Goal: Go to known website: Access a specific website the user already knows

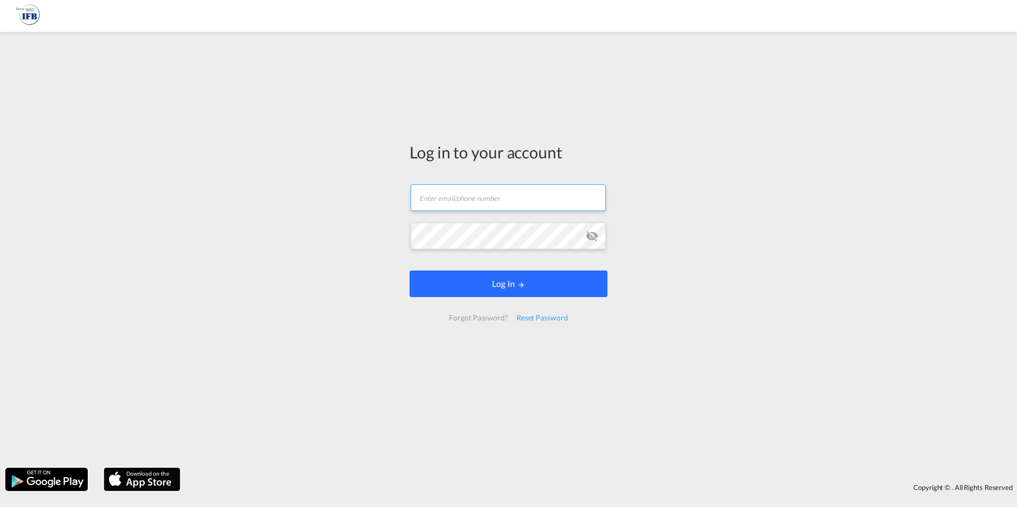
type input "[PERSON_NAME][EMAIL_ADDRESS][PERSON_NAME][DOMAIN_NAME]"
click at [501, 290] on button "Log In" at bounding box center [508, 284] width 198 height 27
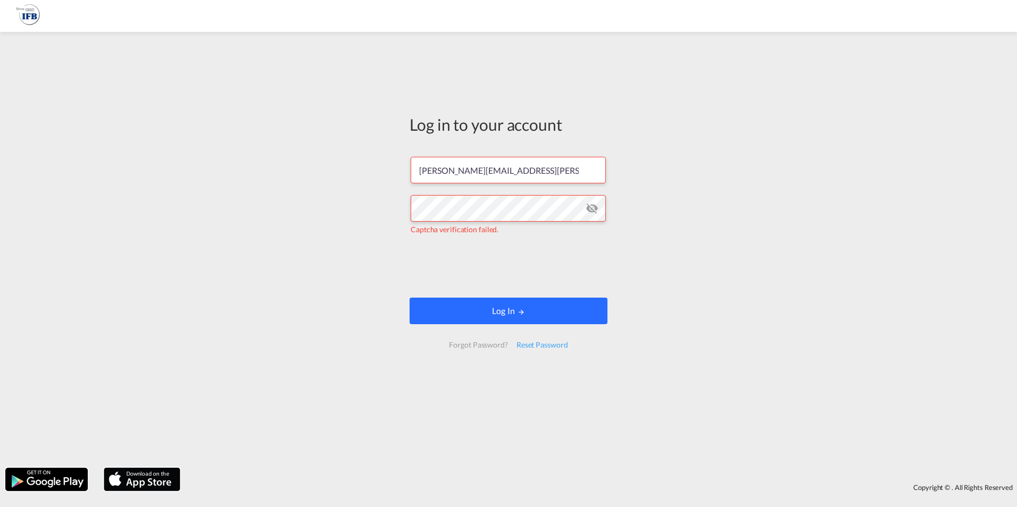
click at [498, 306] on button "Log In" at bounding box center [508, 311] width 198 height 27
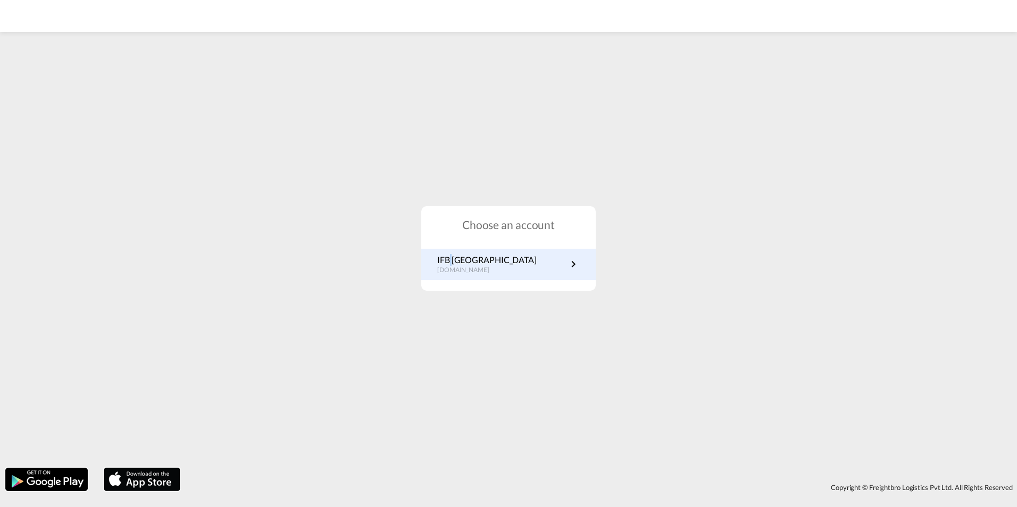
click at [451, 243] on div "Choose an account IFB Germany [DOMAIN_NAME]" at bounding box center [508, 248] width 174 height 85
click at [455, 262] on p "IFB [GEOGRAPHIC_DATA]" at bounding box center [486, 260] width 99 height 12
